Goal: Find specific page/section: Find specific page/section

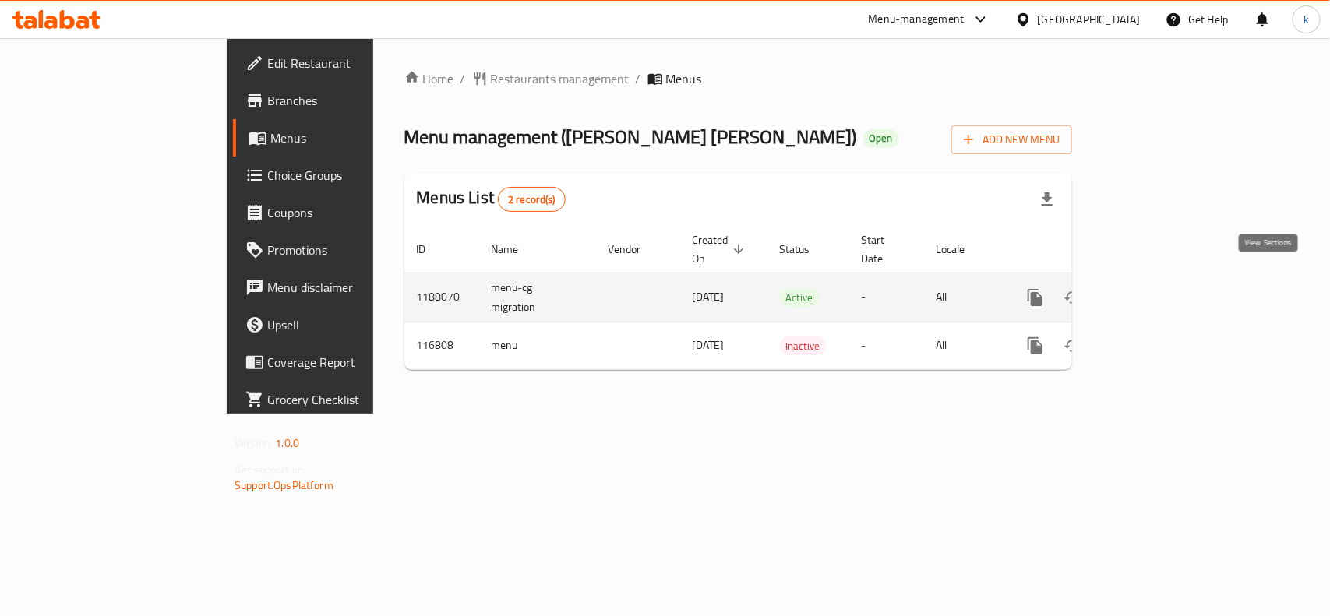
click at [1154, 291] on icon "enhanced table" at bounding box center [1147, 298] width 14 height 14
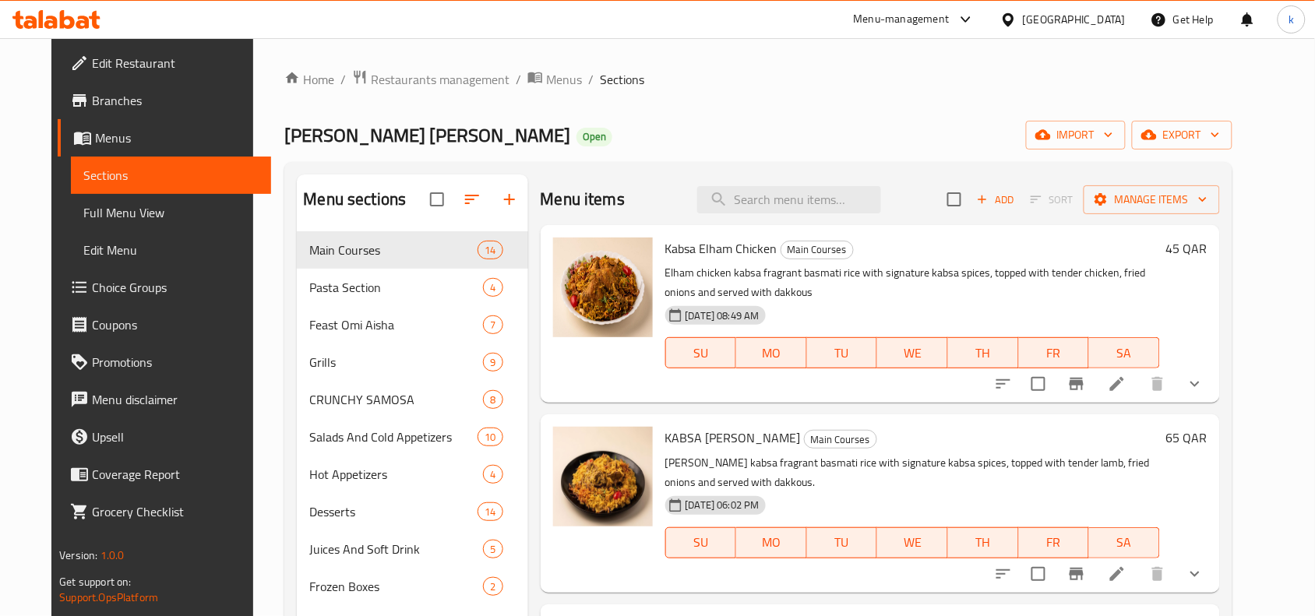
click at [95, 135] on span "Menus" at bounding box center [177, 138] width 164 height 19
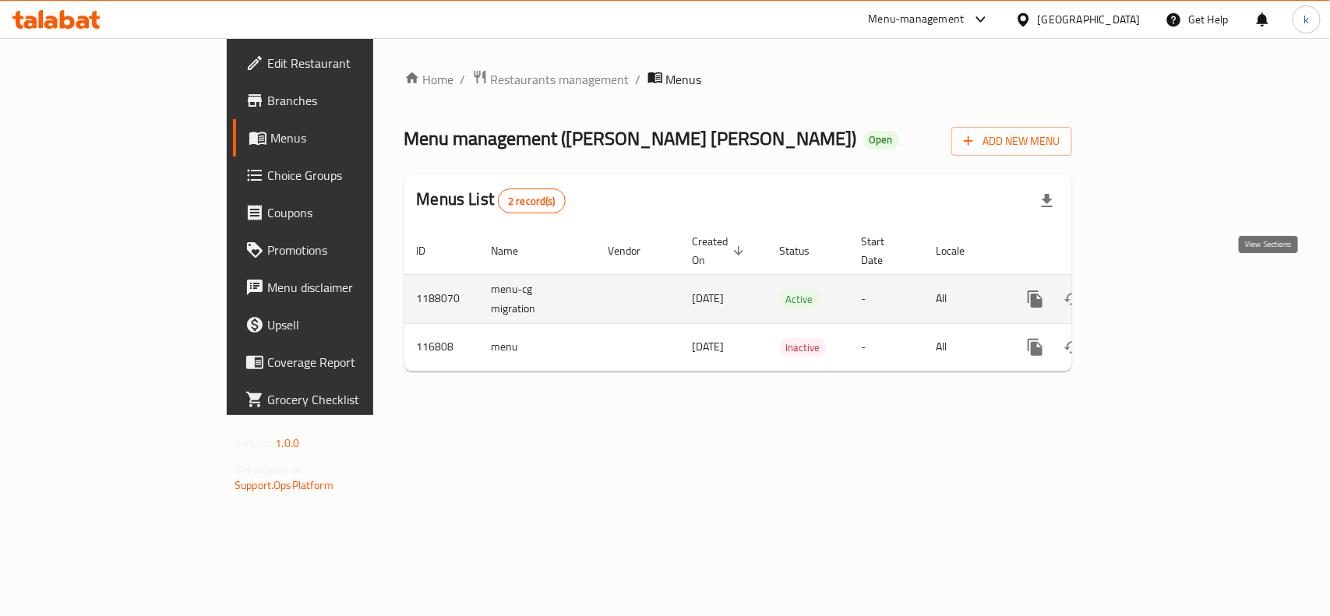
click at [1157, 290] on icon "enhanced table" at bounding box center [1147, 299] width 19 height 19
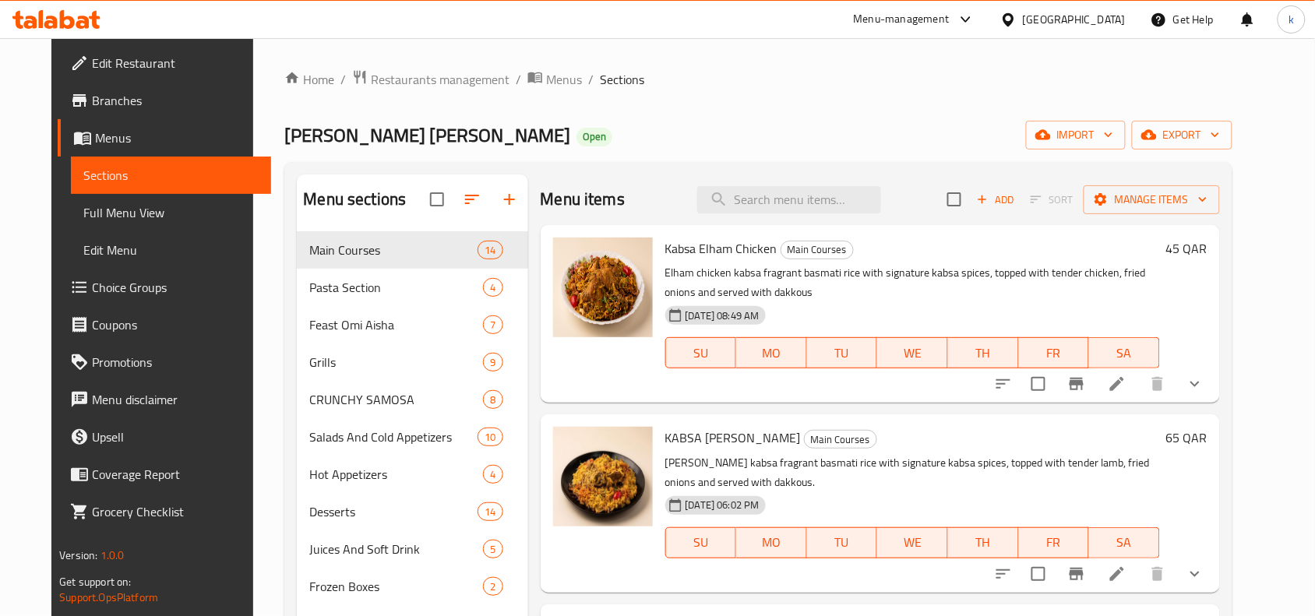
click at [95, 129] on span "Menus" at bounding box center [177, 138] width 164 height 19
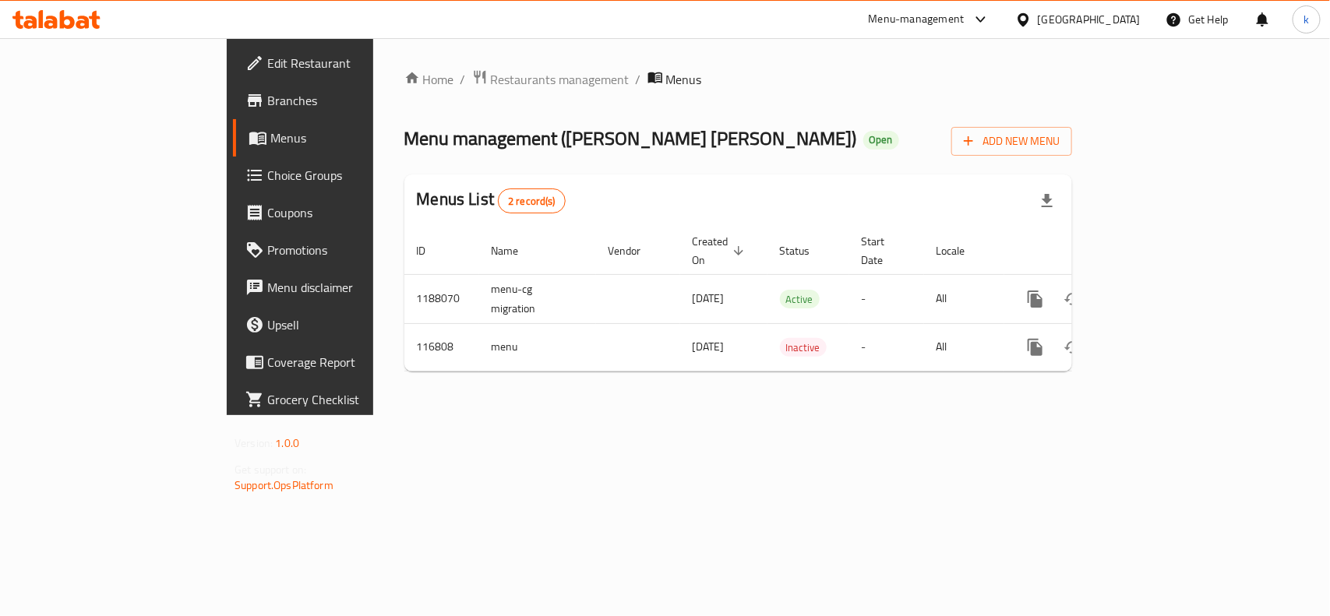
click at [491, 415] on div "Home / Restaurants management / Menus Menu management ( Amy Aisha ) Open Add Ne…" at bounding box center [738, 226] width 730 height 377
